Goal: Task Accomplishment & Management: Manage account settings

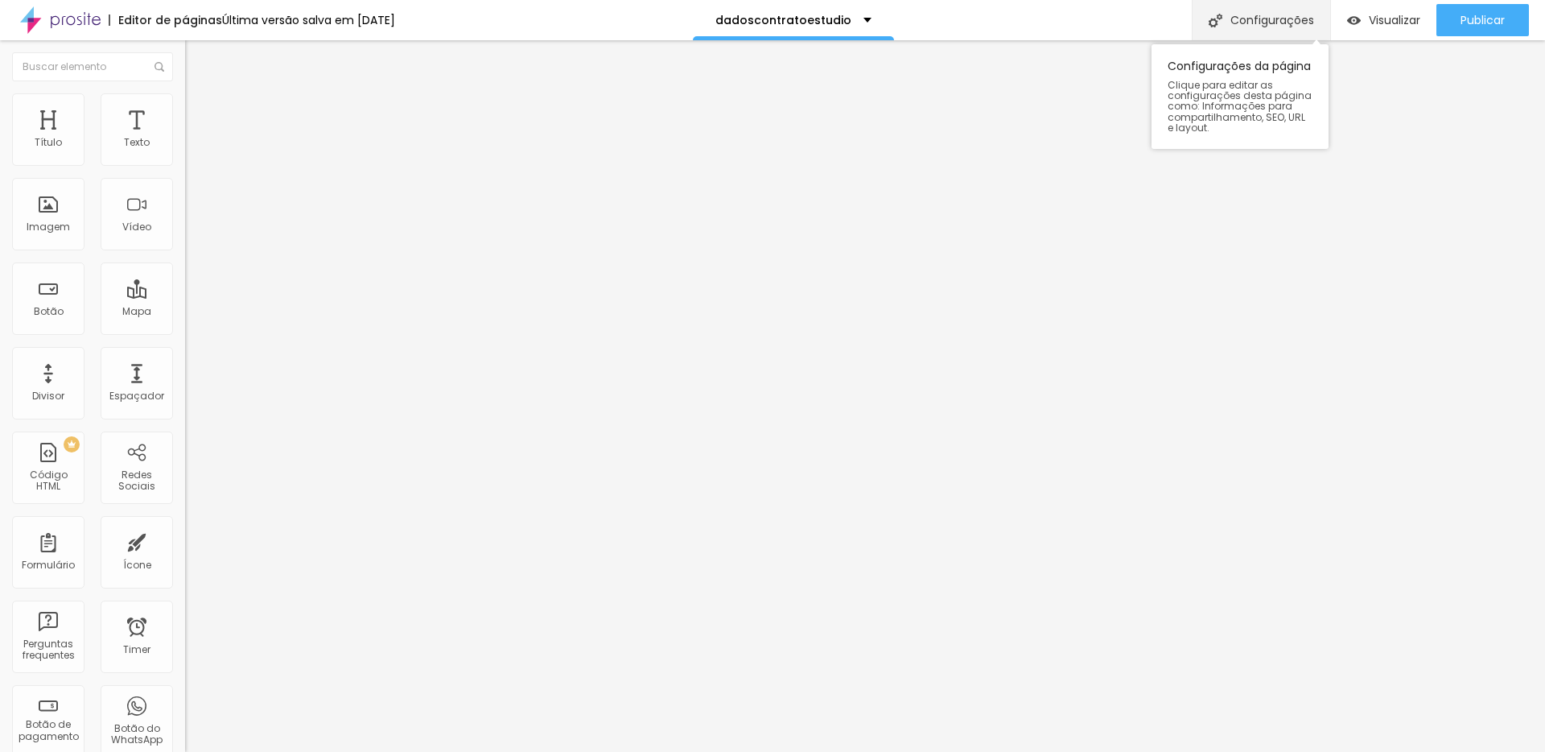
click at [1233, 12] on div "Configurações" at bounding box center [1261, 20] width 138 height 40
drag, startPoint x: 780, startPoint y: 464, endPoint x: 619, endPoint y: 463, distance: 160.9
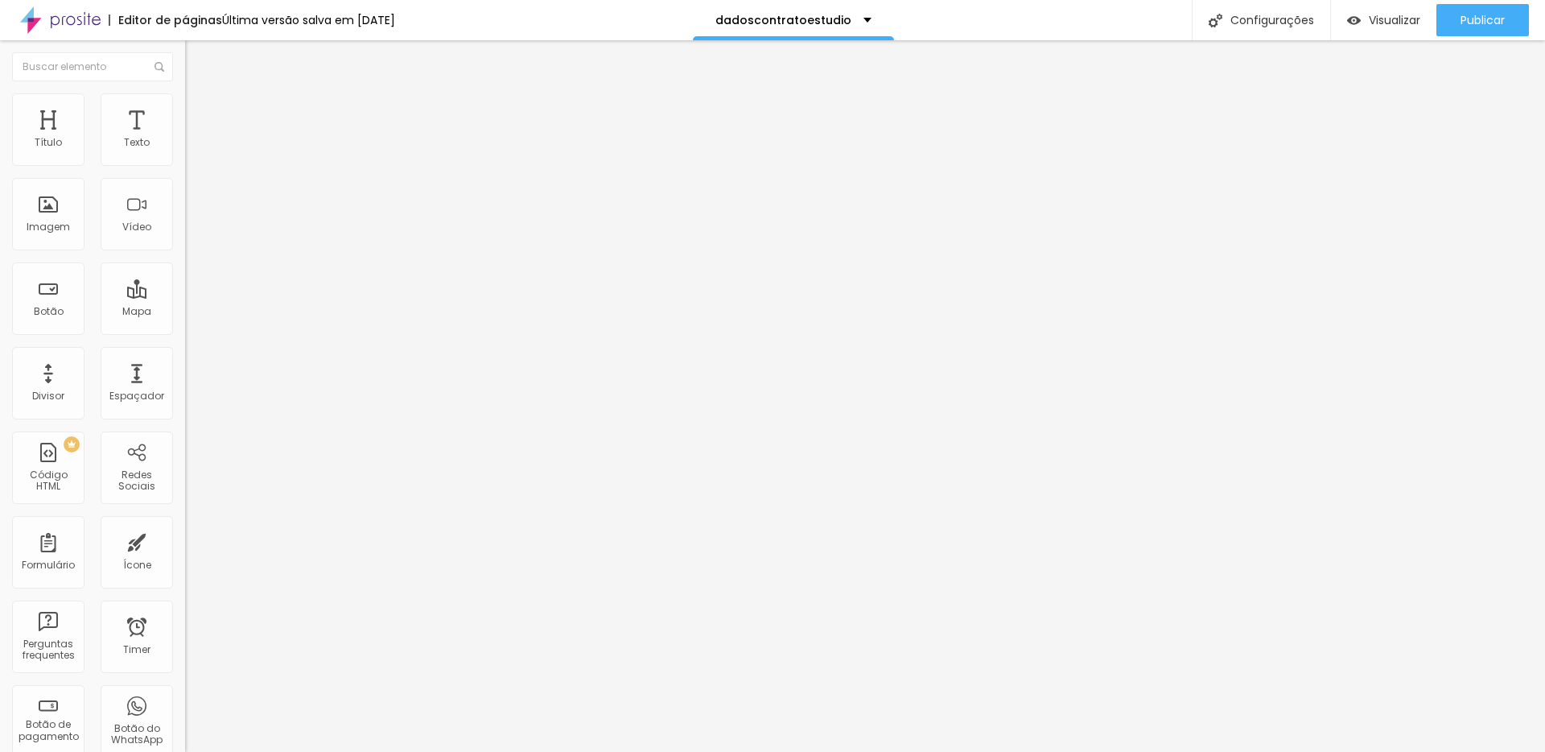
type input "Tirloni Imagem | Eternizando Sentimentos"
